Goal: Task Accomplishment & Management: Manage account settings

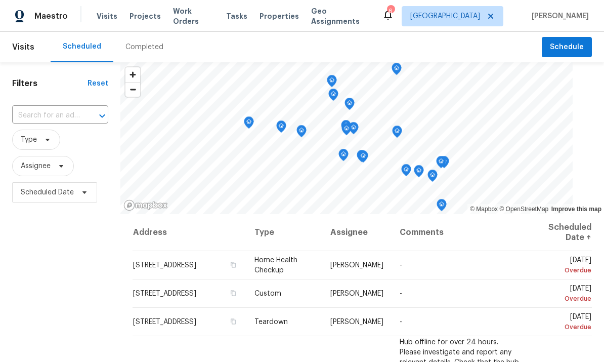
click at [184, 18] on span "Work Orders" at bounding box center [193, 16] width 41 height 20
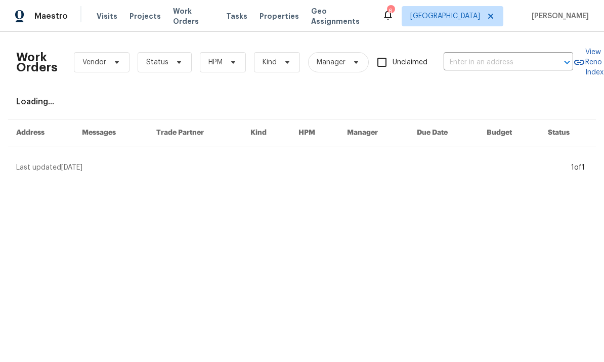
click at [516, 55] on input "text" at bounding box center [494, 63] width 101 height 16
type input "24043"
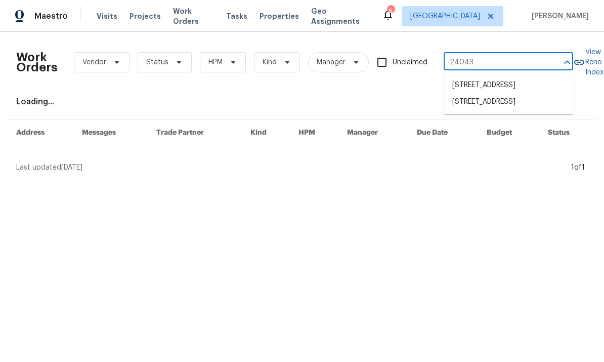
click at [528, 107] on li "[STREET_ADDRESS]" at bounding box center [509, 102] width 130 height 17
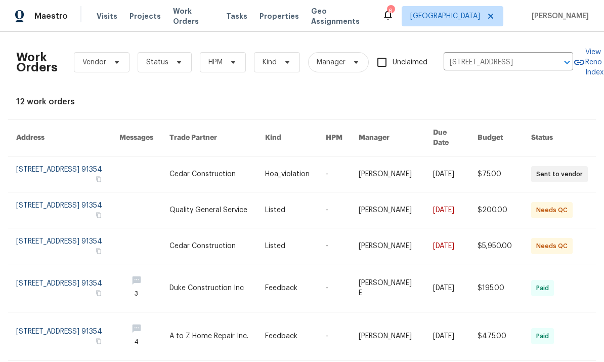
click at [81, 172] on link at bounding box center [67, 173] width 103 height 35
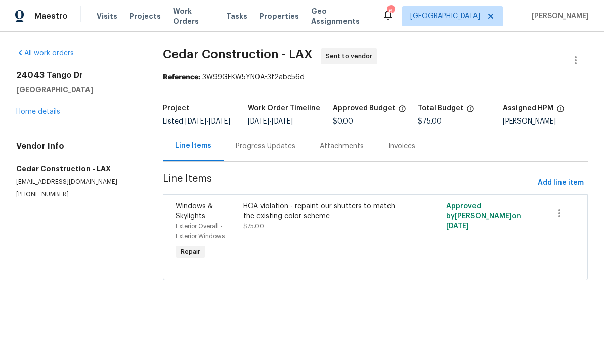
click at [41, 104] on div "[STREET_ADDRESS][PERSON_NAME] Home details" at bounding box center [77, 93] width 122 height 47
click at [38, 109] on link "Home details" at bounding box center [38, 111] width 44 height 7
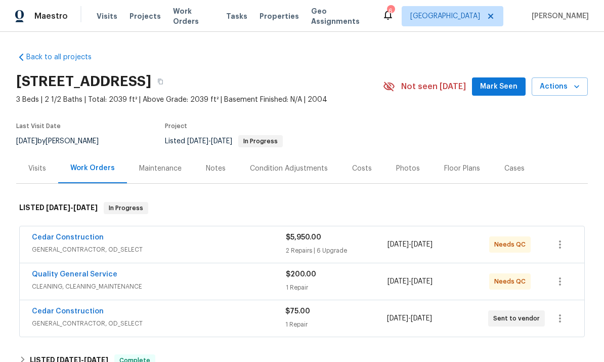
click at [175, 244] on div "Cedar Construction" at bounding box center [159, 238] width 254 height 12
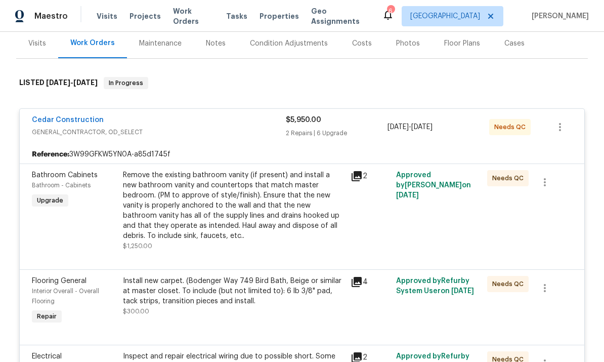
scroll to position [176, 0]
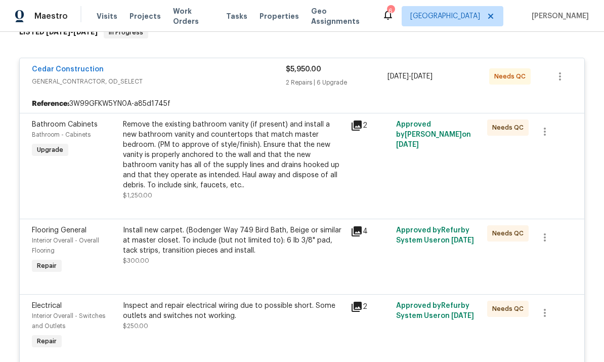
click at [357, 122] on icon at bounding box center [357, 125] width 10 height 10
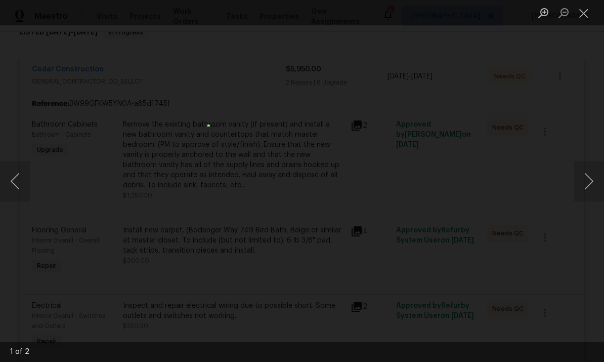
click at [585, 15] on button "Close lightbox" at bounding box center [584, 13] width 20 height 18
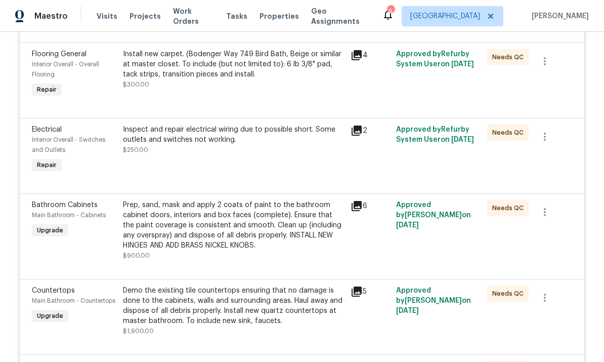
scroll to position [386, 0]
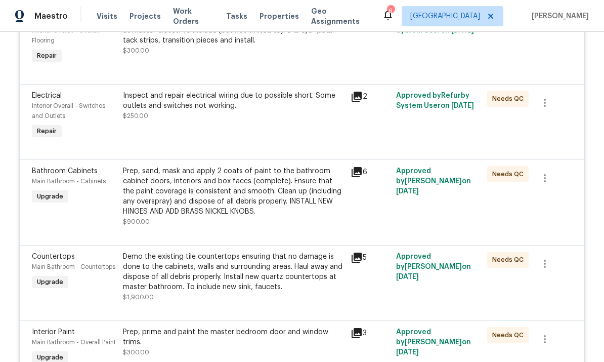
click at [356, 172] on icon at bounding box center [357, 172] width 10 height 10
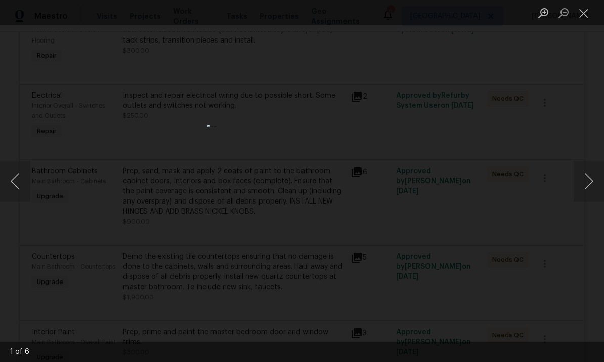
click at [373, 228] on img "Lightbox" at bounding box center [301, 180] width 189 height 113
click at [582, 181] on button "Next image" at bounding box center [589, 181] width 30 height 40
click at [578, 16] on button "Close lightbox" at bounding box center [584, 13] width 20 height 18
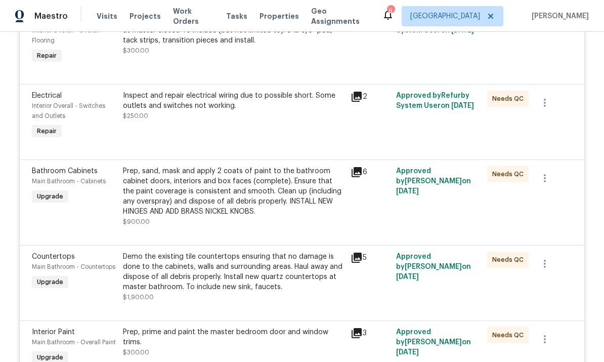
click at [358, 256] on icon at bounding box center [357, 258] width 10 height 10
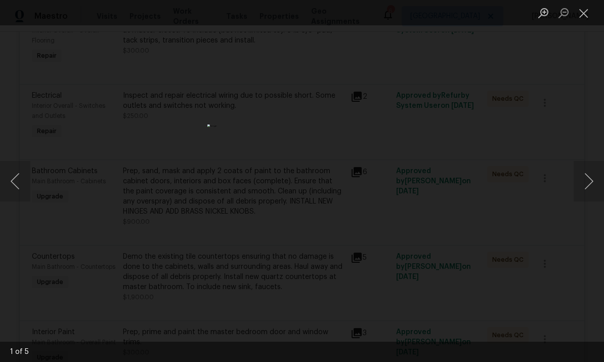
click at [582, 185] on button "Next image" at bounding box center [589, 181] width 30 height 40
click at [595, 176] on button "Next image" at bounding box center [589, 181] width 30 height 40
click at [593, 176] on button "Next image" at bounding box center [589, 181] width 30 height 40
click at [591, 175] on button "Next image" at bounding box center [589, 181] width 30 height 40
click at [594, 174] on button "Next image" at bounding box center [589, 181] width 30 height 40
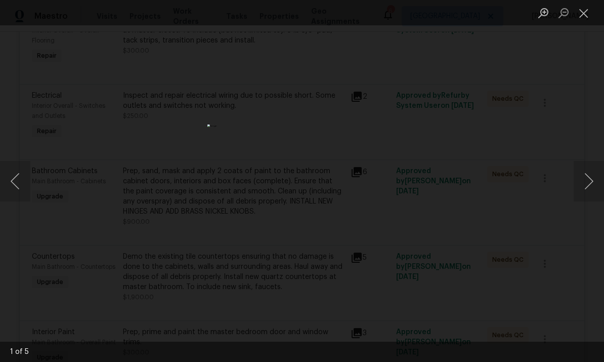
click at [592, 172] on button "Next image" at bounding box center [589, 181] width 30 height 40
click at [589, 172] on button "Next image" at bounding box center [589, 181] width 30 height 40
click at [580, 16] on button "Close lightbox" at bounding box center [584, 13] width 20 height 18
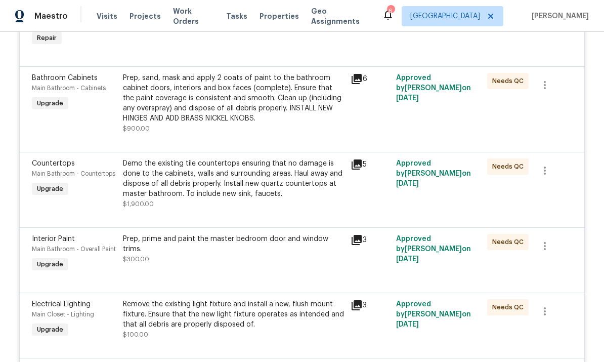
scroll to position [479, 0]
click at [360, 162] on icon at bounding box center [357, 164] width 10 height 10
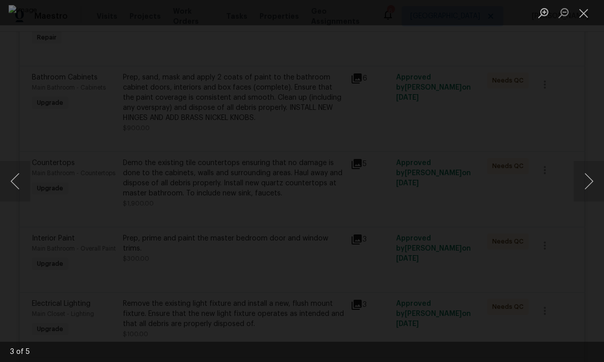
click at [578, 16] on button "Close lightbox" at bounding box center [584, 13] width 20 height 18
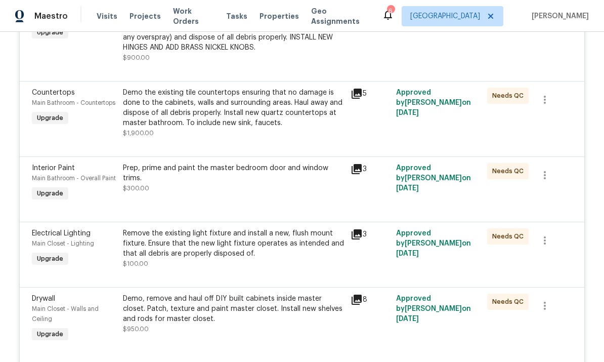
scroll to position [550, 0]
click at [353, 175] on icon at bounding box center [357, 168] width 12 height 12
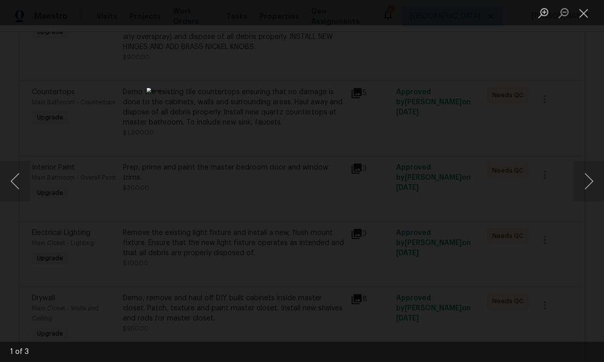
click at [586, 182] on button "Next image" at bounding box center [589, 181] width 30 height 40
click at [588, 178] on button "Next image" at bounding box center [589, 181] width 30 height 40
click at [588, 176] on button "Next image" at bounding box center [589, 181] width 30 height 40
click at [585, 17] on button "Close lightbox" at bounding box center [584, 13] width 20 height 18
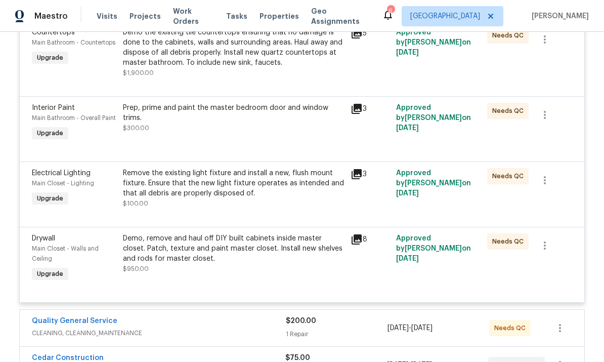
scroll to position [610, 0]
click at [357, 239] on icon at bounding box center [357, 239] width 10 height 10
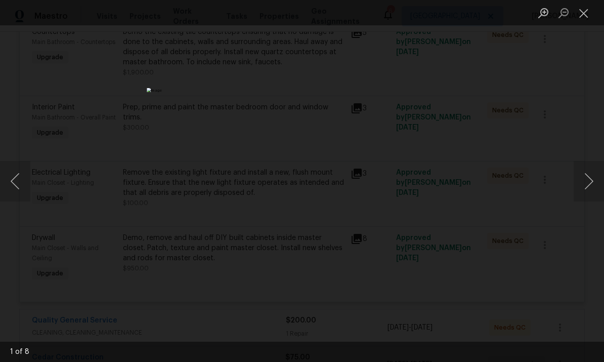
click at [588, 176] on button "Next image" at bounding box center [589, 181] width 30 height 40
click at [592, 172] on button "Next image" at bounding box center [589, 181] width 30 height 40
click at [588, 176] on button "Next image" at bounding box center [589, 181] width 30 height 40
click at [586, 177] on button "Next image" at bounding box center [589, 181] width 30 height 40
click at [586, 179] on button "Next image" at bounding box center [589, 181] width 30 height 40
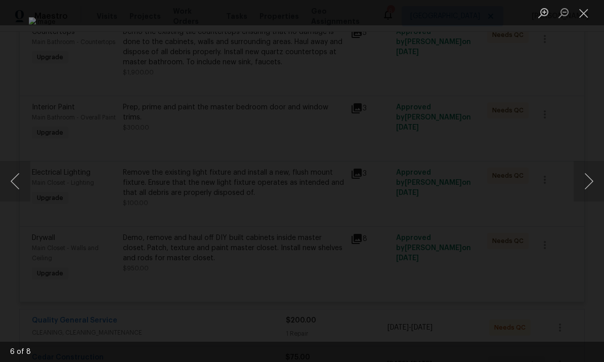
click at [584, 180] on button "Next image" at bounding box center [589, 181] width 30 height 40
click at [586, 178] on button "Next image" at bounding box center [589, 181] width 30 height 40
click at [586, 176] on button "Next image" at bounding box center [589, 181] width 30 height 40
click at [589, 176] on button "Next image" at bounding box center [589, 181] width 30 height 40
click at [590, 14] on button "Close lightbox" at bounding box center [584, 13] width 20 height 18
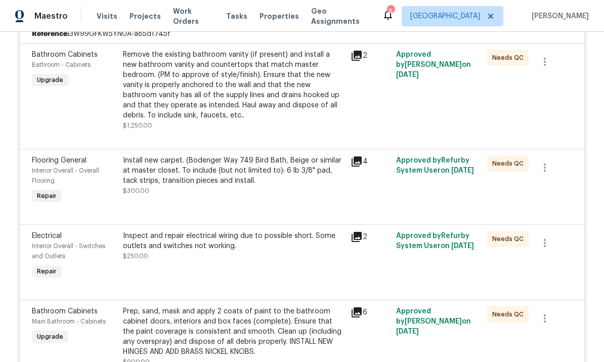
scroll to position [245, 0]
click at [347, 163] on div "Install new carpet. (Bodenger Way 749 Bird Bath, Beige or similar at master clo…" at bounding box center [234, 181] width 228 height 57
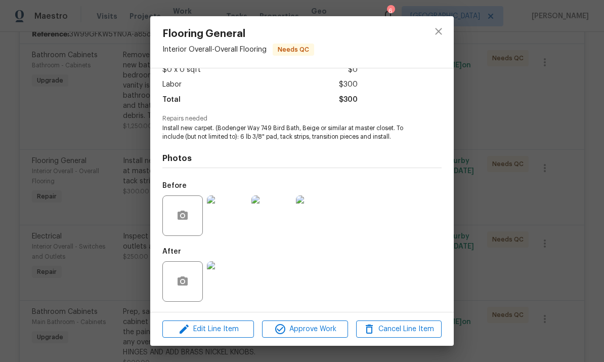
scroll to position [64, 0]
click at [228, 275] on img at bounding box center [227, 281] width 40 height 40
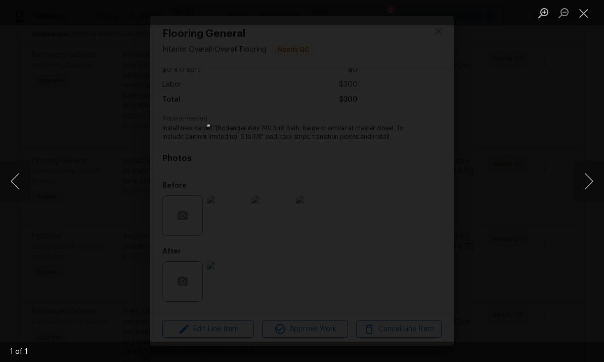
click at [589, 8] on button "Close lightbox" at bounding box center [584, 13] width 20 height 18
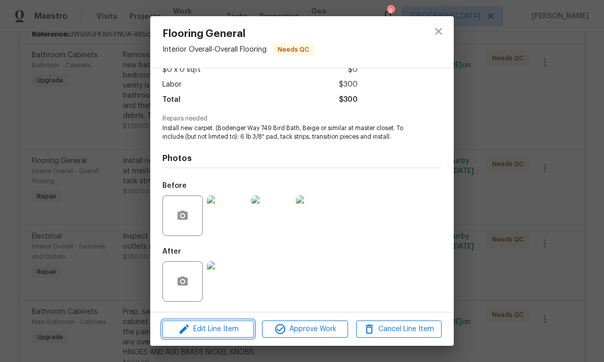
click at [215, 329] on span "Edit Line Item" at bounding box center [208, 329] width 86 height 13
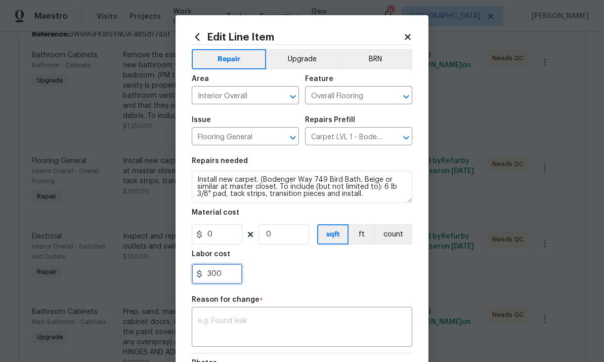
click at [226, 276] on input "300" at bounding box center [217, 274] width 51 height 20
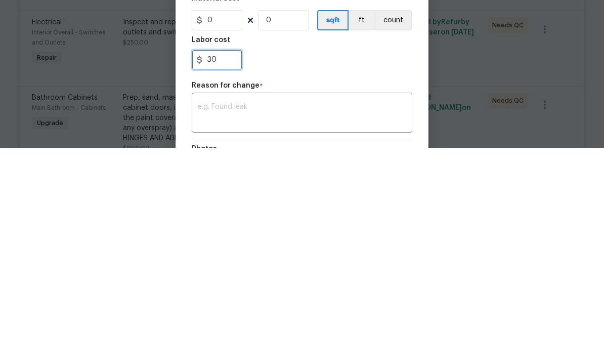
type input "3"
type input "400"
click at [339, 317] on textarea at bounding box center [302, 327] width 208 height 21
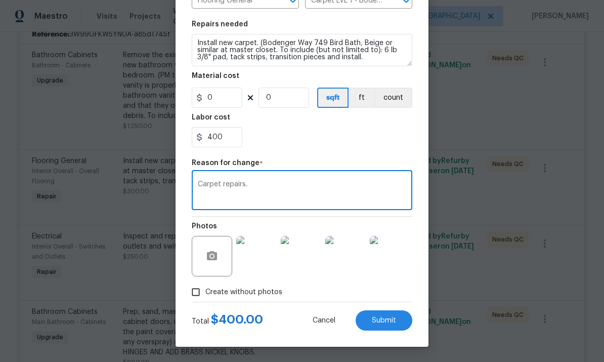
scroll to position [139, 0]
type textarea "Carpet repairs."
click at [390, 318] on span "Submit" at bounding box center [384, 321] width 24 height 8
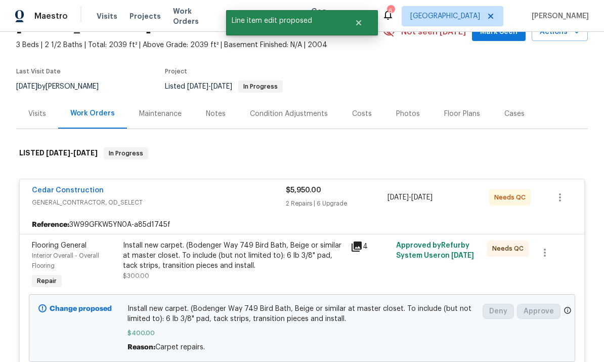
scroll to position [44, 0]
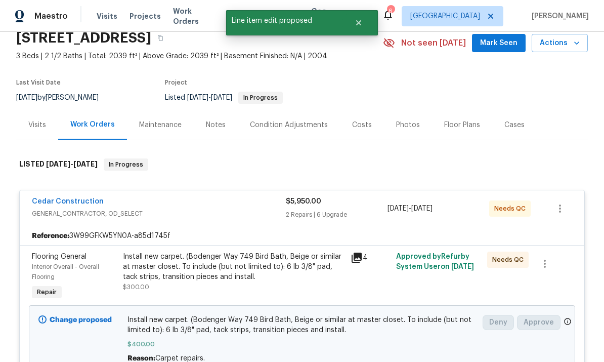
click at [74, 198] on link "Cedar Construction" at bounding box center [68, 201] width 72 height 7
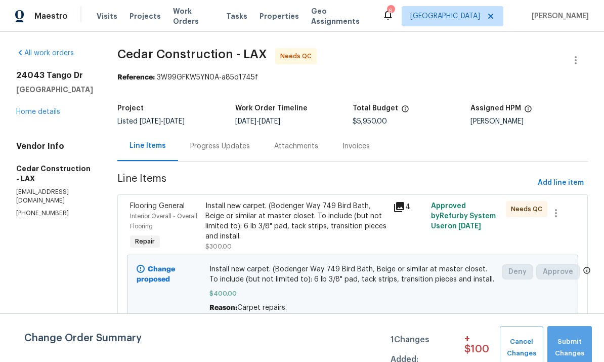
click at [562, 343] on span "Submit Changes" at bounding box center [570, 347] width 34 height 23
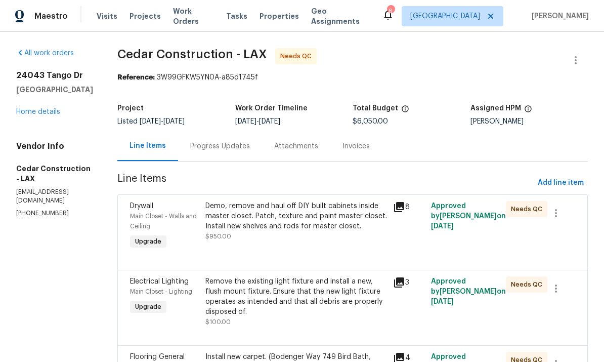
click at [54, 109] on link "Home details" at bounding box center [38, 111] width 44 height 7
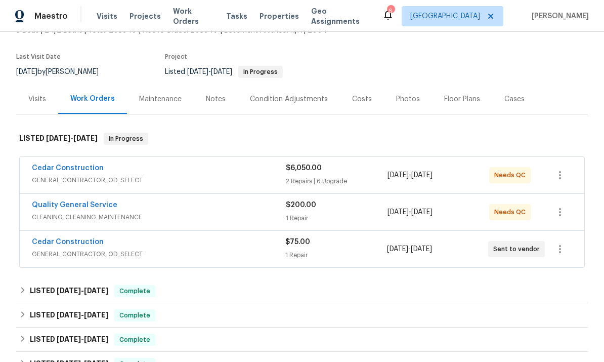
scroll to position [72, 0]
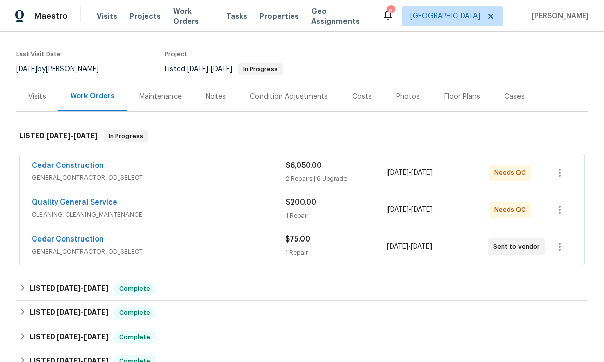
click at [171, 240] on div "Cedar Construction" at bounding box center [159, 240] width 254 height 12
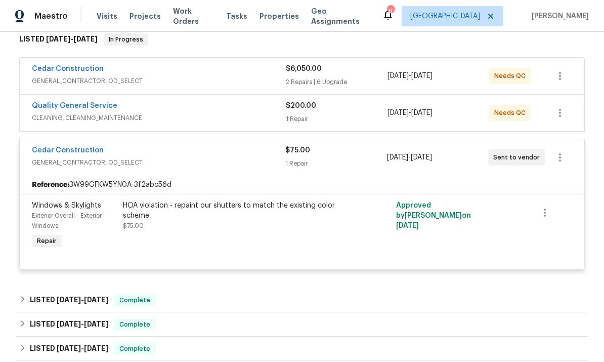
scroll to position [171, 0]
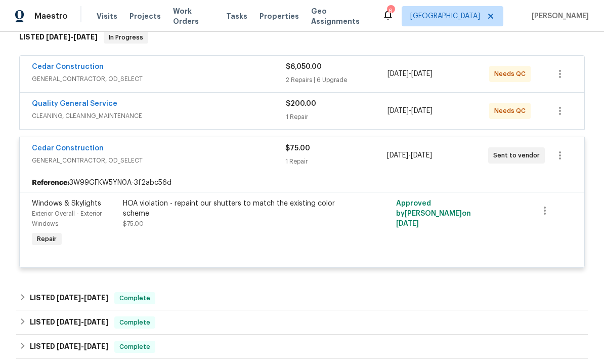
click at [268, 205] on div "HOA violation - repaint our shutters to match the existing color scheme" at bounding box center [234, 208] width 222 height 20
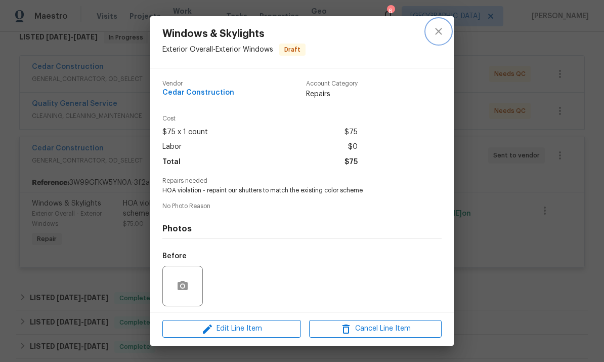
click at [444, 28] on icon "close" at bounding box center [439, 31] width 12 height 12
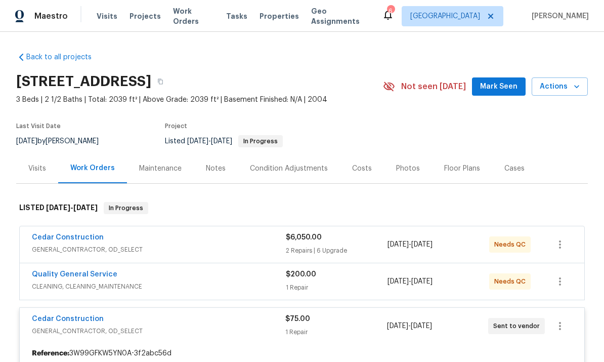
scroll to position [0, 0]
click at [170, 86] on button "button" at bounding box center [160, 81] width 18 height 18
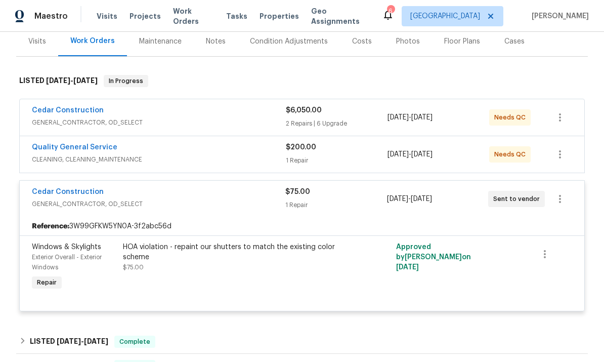
scroll to position [130, 0]
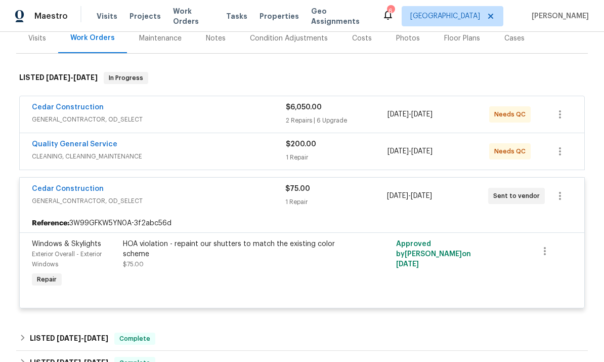
click at [466, 263] on div "Approved by [PERSON_NAME] on [DATE]" at bounding box center [438, 264] width 91 height 57
click at [288, 251] on div "HOA violation - repaint our shutters to match the existing color scheme" at bounding box center [234, 249] width 222 height 20
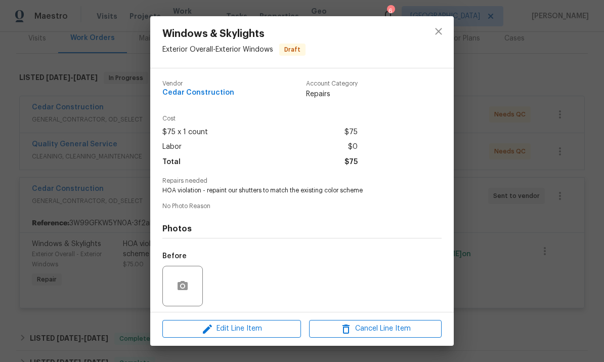
scroll to position [0, 0]
click at [439, 27] on icon "close" at bounding box center [439, 31] width 12 height 12
